Goal: Transaction & Acquisition: Subscribe to service/newsletter

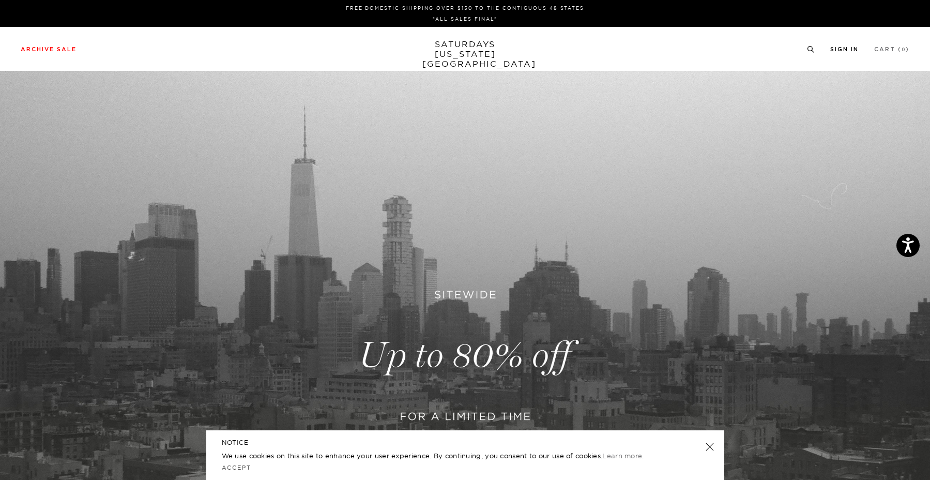
click at [846, 52] on link "Sign In" at bounding box center [844, 50] width 28 height 6
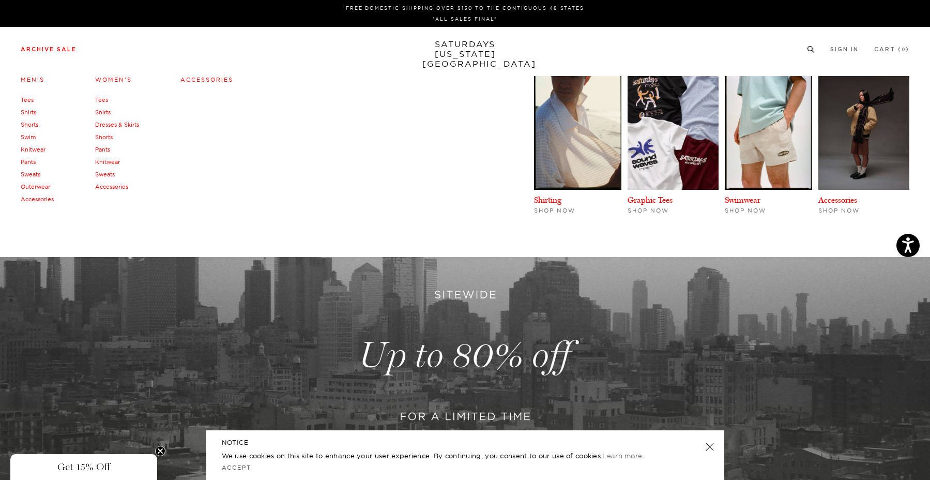
click at [69, 47] on body "Accessibility Screen-Reader Guide, Feedback, and Issue Reporting | New window F…" at bounding box center [465, 400] width 930 height 800
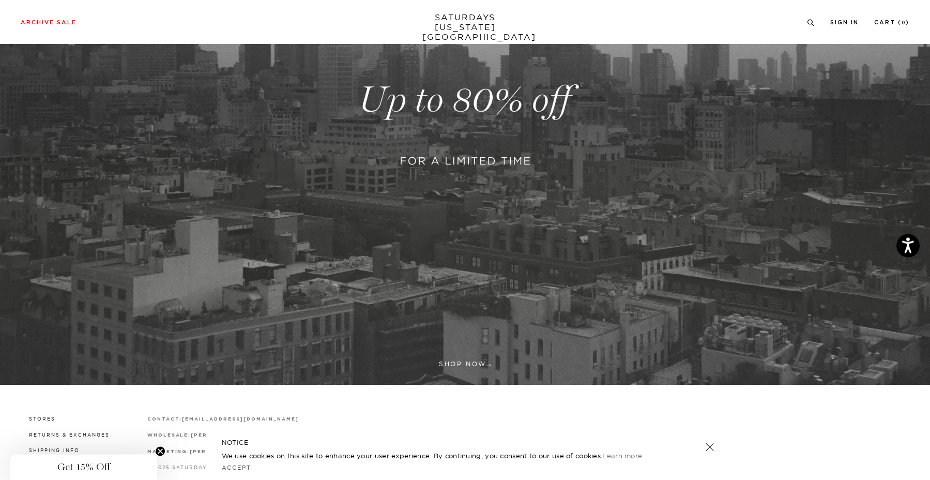
scroll to position [108, 0]
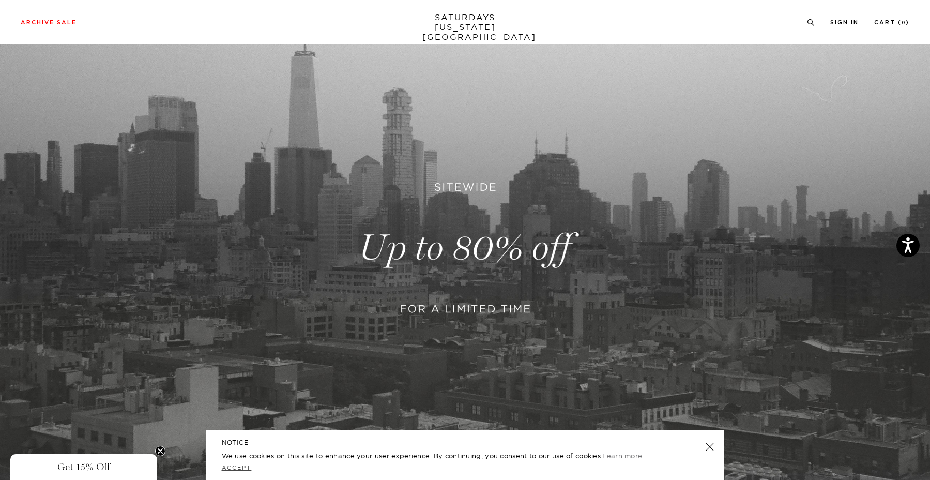
click at [234, 470] on link "Accept" at bounding box center [237, 467] width 30 height 7
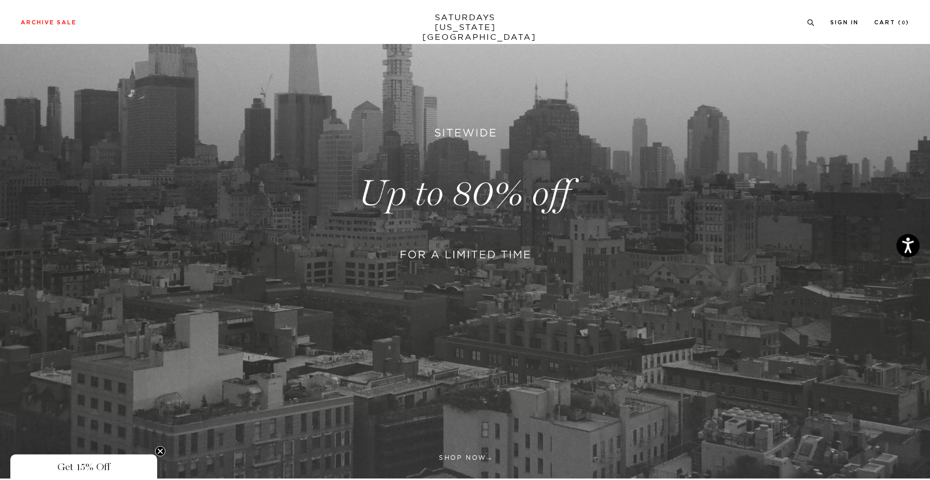
scroll to position [322, 0]
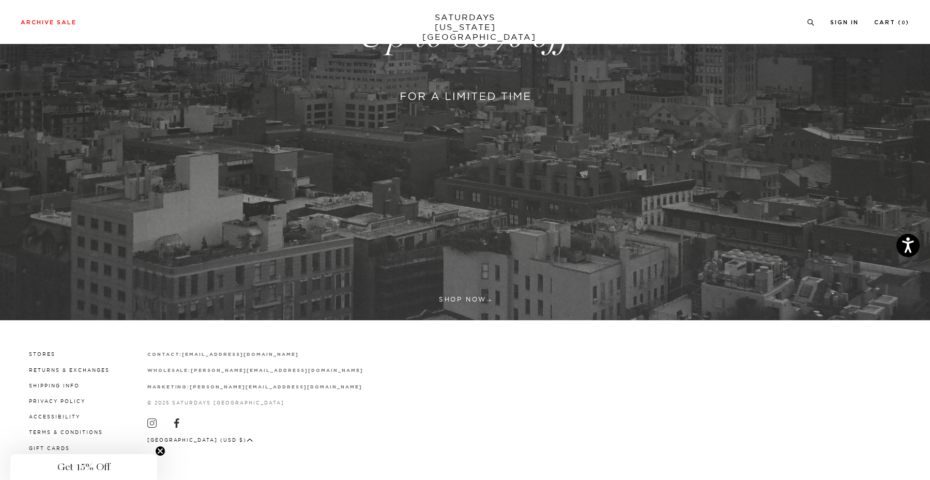
click at [95, 465] on span "Get 15% Off" at bounding box center [83, 467] width 53 height 12
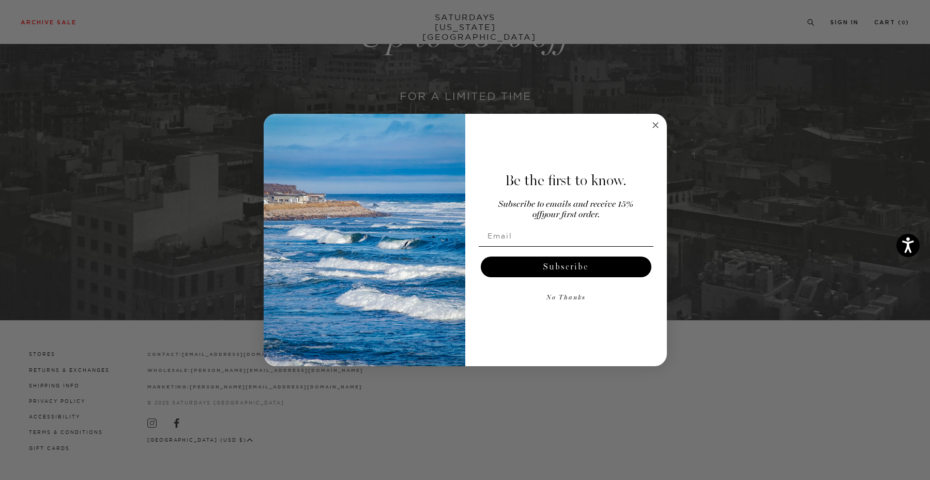
click at [542, 238] on input "Email" at bounding box center [566, 235] width 175 height 21
type input "h.dengut@gmail.com"
click at [545, 266] on button "Subscribe" at bounding box center [566, 266] width 171 height 21
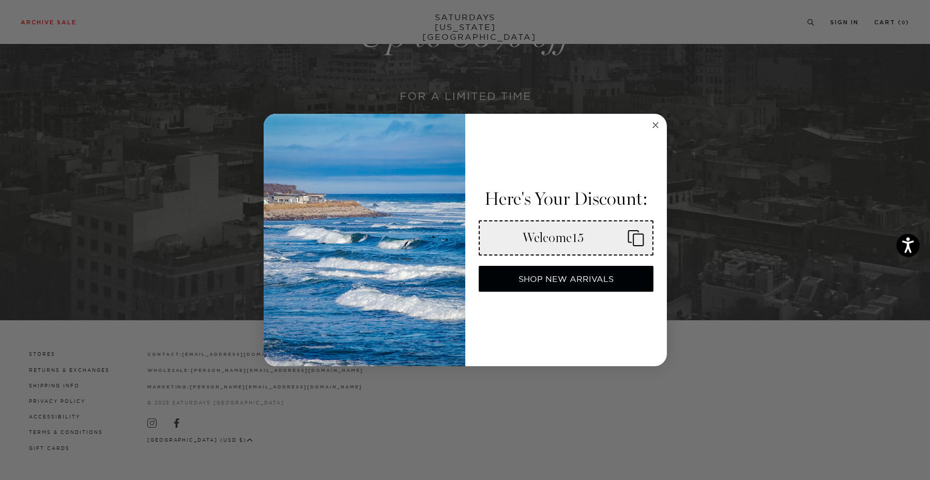
click at [561, 277] on button "SHOP NEW ARRIVALS" at bounding box center [566, 279] width 175 height 26
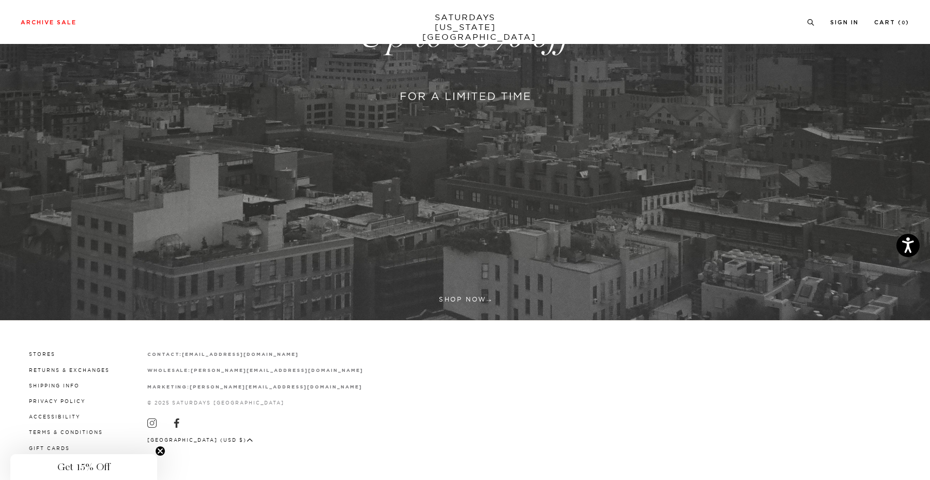
click at [164, 448] on circle "Close teaser" at bounding box center [161, 451] width 10 height 10
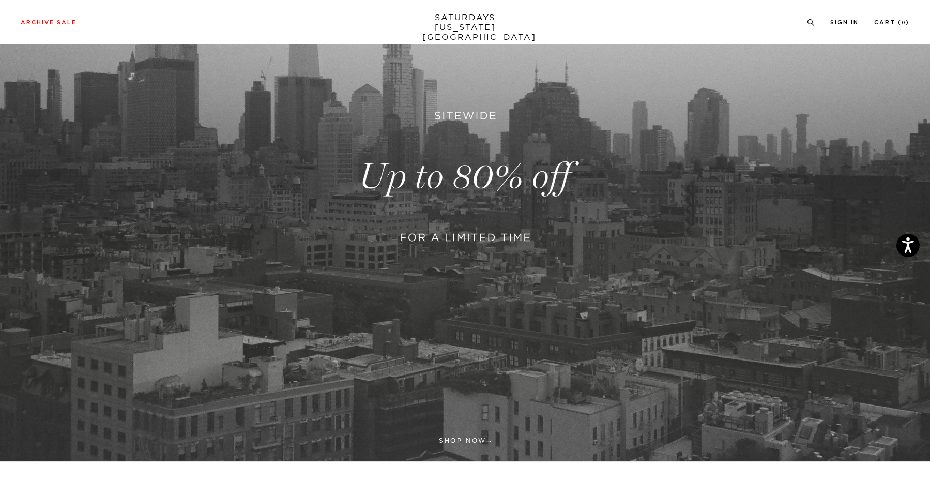
scroll to position [0, 0]
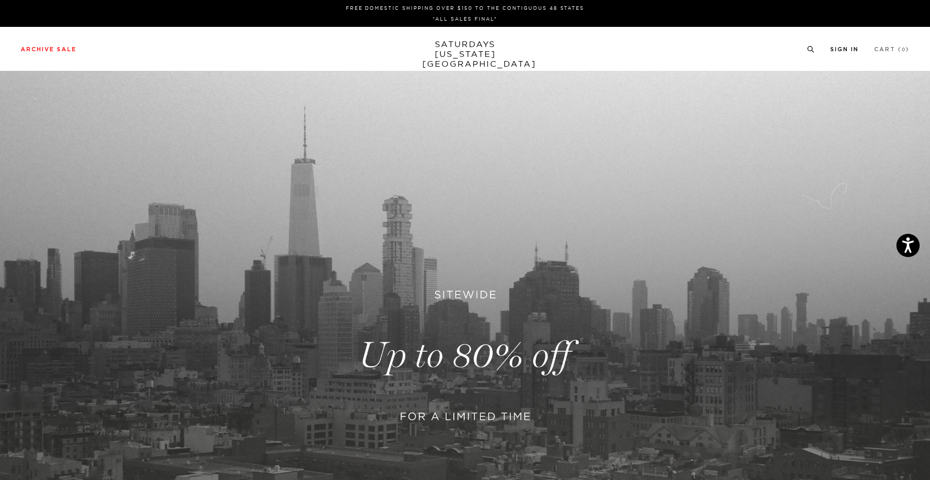
click at [857, 52] on link "Sign In" at bounding box center [844, 50] width 28 height 6
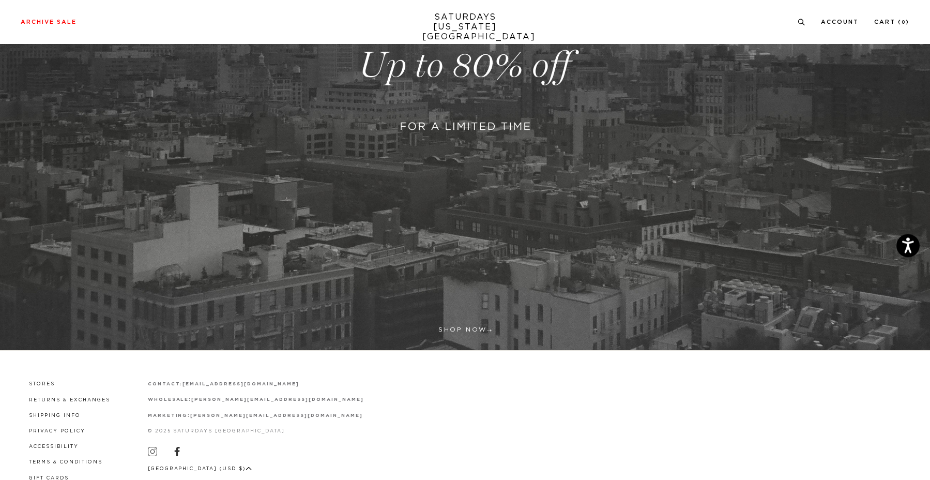
scroll to position [249, 0]
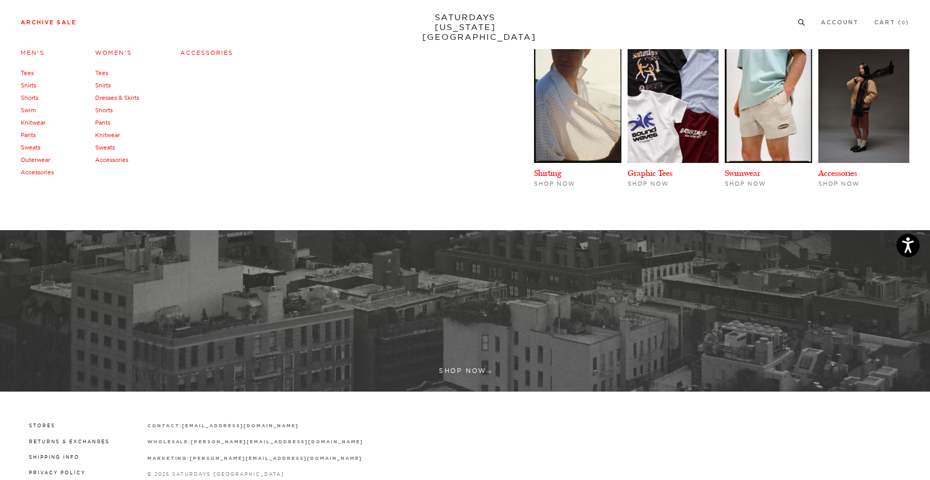
click at [109, 50] on link "Women's" at bounding box center [113, 52] width 37 height 7
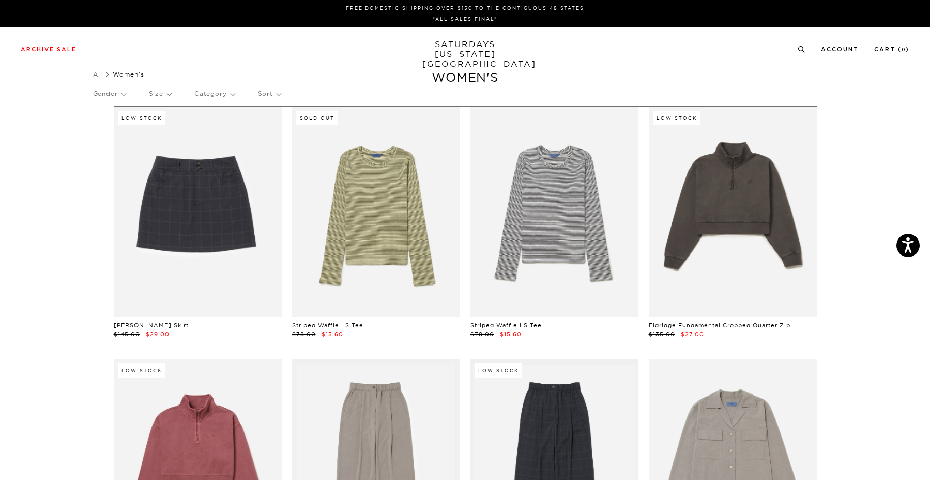
click at [302, 92] on div "Gender Size Category Sort" at bounding box center [465, 94] width 744 height 24
click at [281, 94] on div "Gender Size Category Sort" at bounding box center [465, 94] width 744 height 24
click at [277, 90] on p "Sort" at bounding box center [269, 94] width 23 height 24
click at [279, 129] on p "Newest" at bounding box center [297, 129] width 79 height 13
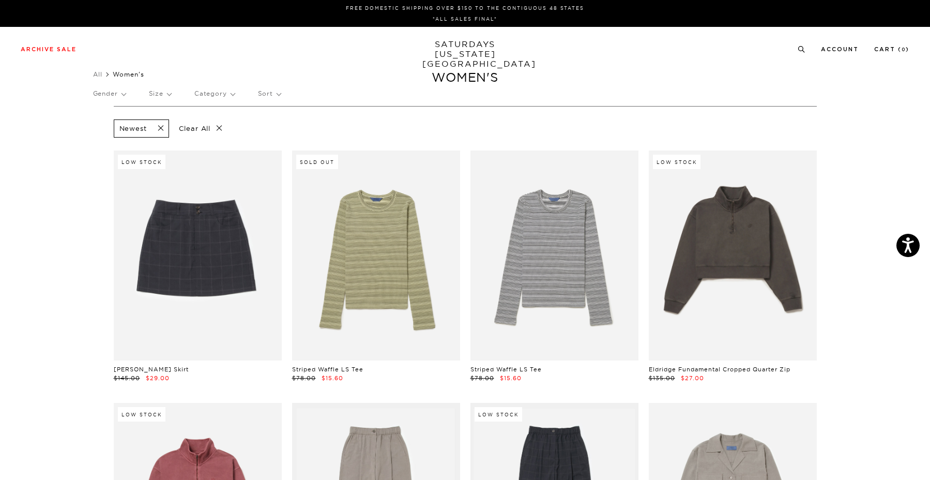
click at [449, 41] on link "SATURDAYS [US_STATE][GEOGRAPHIC_DATA]" at bounding box center [464, 53] width 85 height 29
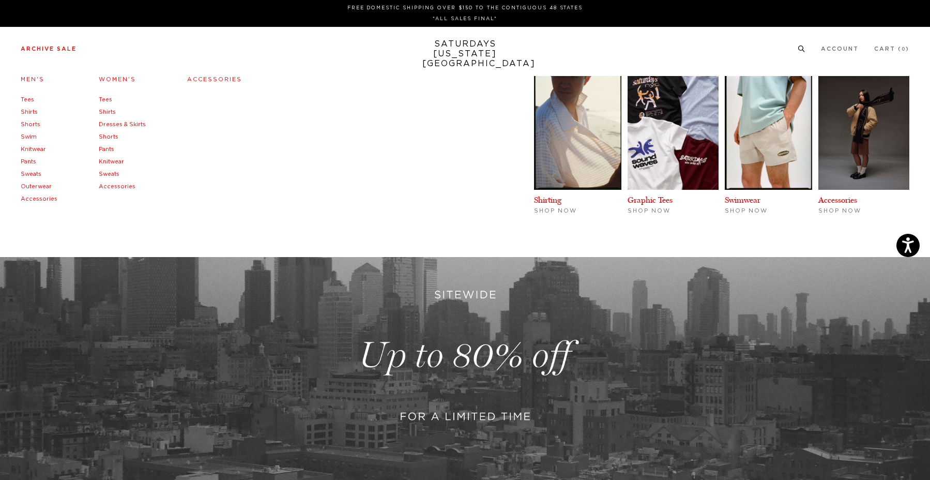
click at [119, 188] on link "Accessories" at bounding box center [117, 187] width 37 height 6
